Goal: Task Accomplishment & Management: Complete application form

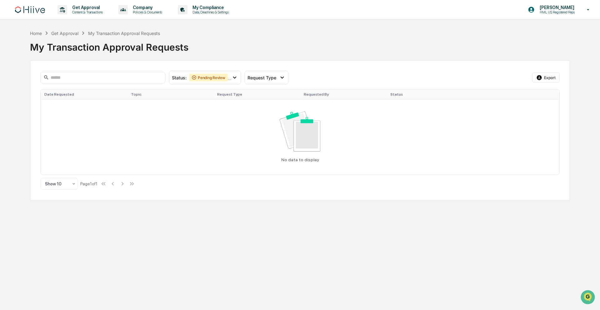
click at [32, 9] on img at bounding box center [30, 9] width 30 height 7
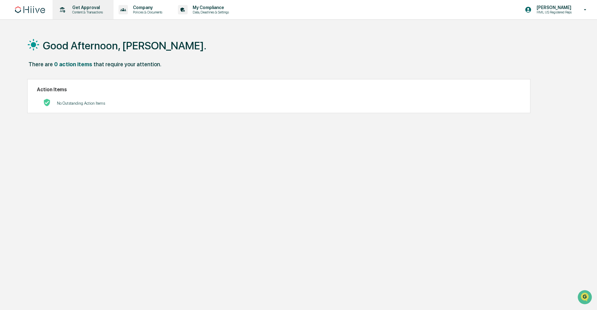
click at [78, 4] on div "Get Approval Content & Transactions" at bounding box center [82, 9] width 55 height 19
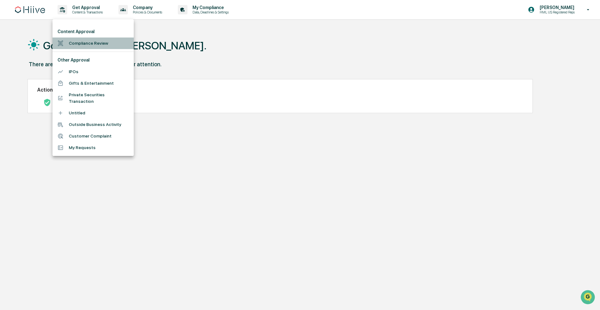
click at [87, 42] on li "Compliance Review" at bounding box center [93, 44] width 81 height 12
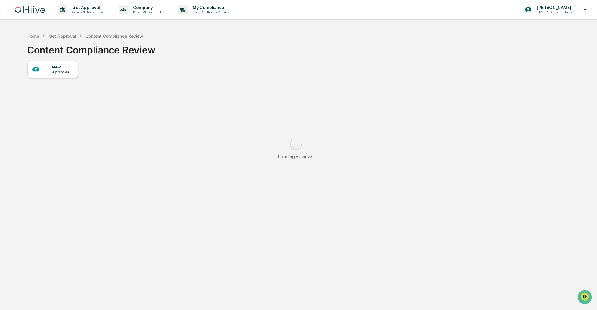
click at [64, 68] on div "New Approval" at bounding box center [62, 69] width 21 height 10
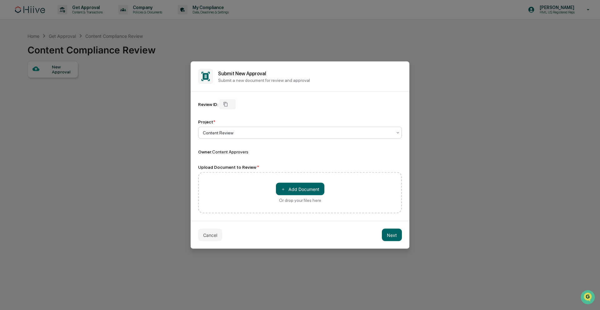
click at [231, 134] on div at bounding box center [298, 133] width 190 height 6
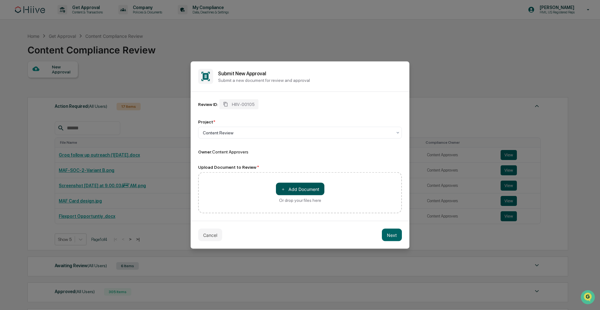
click at [282, 187] on span "＋" at bounding box center [283, 189] width 4 height 6
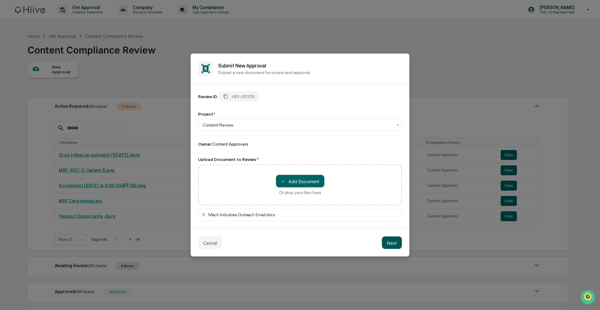
click at [390, 247] on button "Next" at bounding box center [392, 243] width 20 height 13
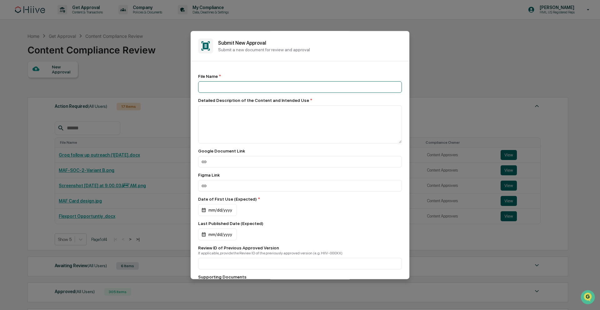
click at [233, 90] on input at bounding box center [300, 87] width 204 height 12
type input "**********"
click at [221, 131] on textarea at bounding box center [300, 124] width 204 height 38
type textarea "*"
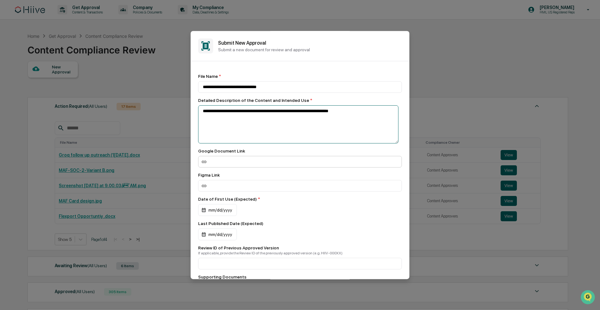
type textarea "**********"
click at [238, 166] on input at bounding box center [300, 162] width 204 height 12
paste input "**********"
type input "**********"
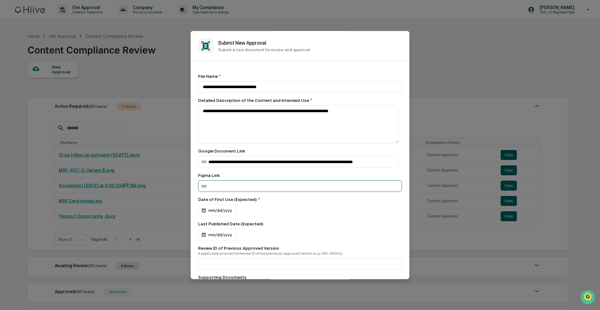
click at [236, 186] on input at bounding box center [300, 186] width 204 height 12
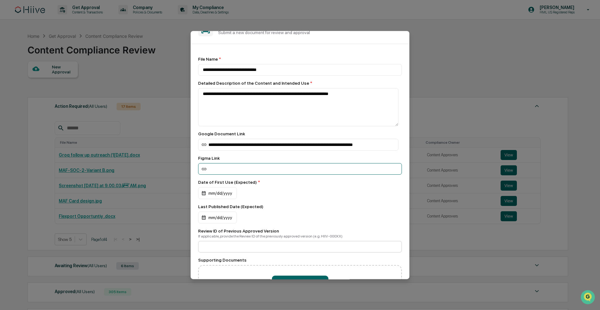
scroll to position [62, 0]
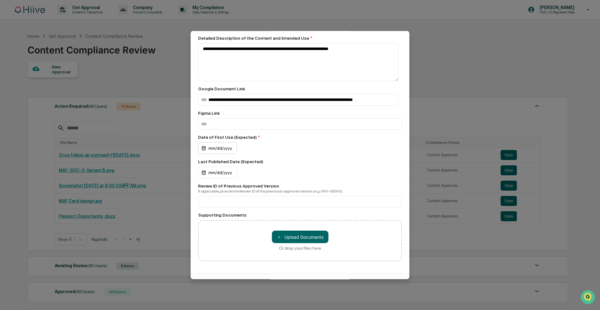
click at [215, 151] on div "mm/dd/yyyy" at bounding box center [217, 148] width 39 height 12
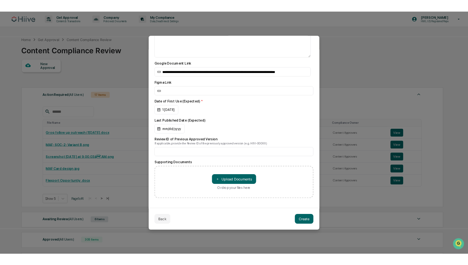
scroll to position [88, 0]
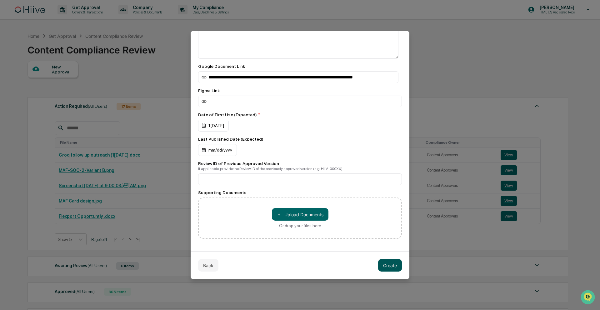
click at [389, 268] on button "Create" at bounding box center [390, 265] width 24 height 13
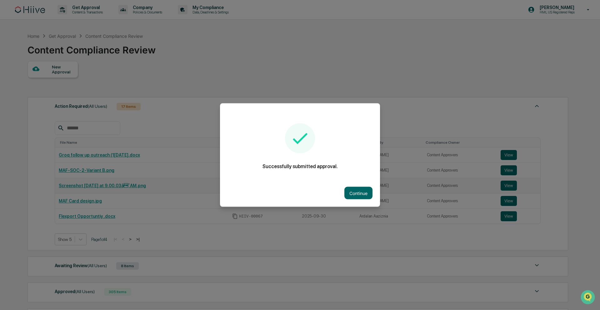
click at [350, 188] on button "Continue" at bounding box center [359, 193] width 28 height 13
